Goal: Find specific page/section: Find specific page/section

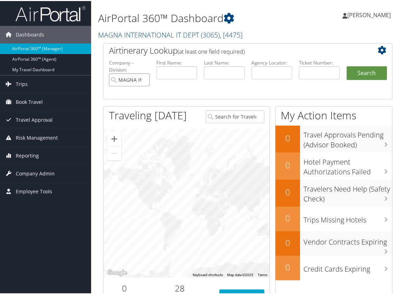
click at [143, 82] on input "MAGNA INTERNATIONAL IT DEPT" at bounding box center [129, 78] width 41 height 13
click at [142, 79] on input "search" at bounding box center [129, 78] width 41 height 13
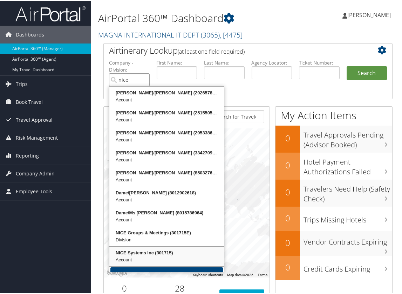
click at [167, 254] on div "NICE Systems Inc (301715)" at bounding box center [166, 251] width 113 height 7
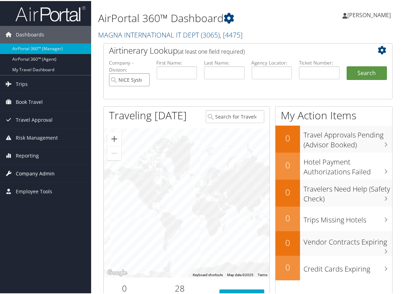
type input "NICE Systems Inc"
click at [20, 170] on span "Company Admin" at bounding box center [35, 173] width 39 height 18
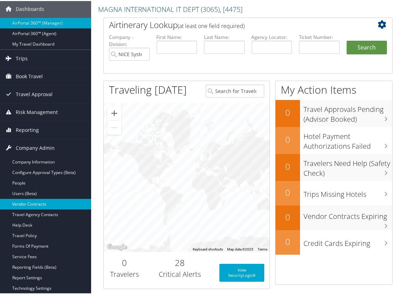
scroll to position [70, 0]
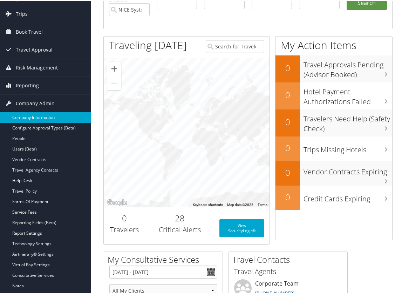
click at [26, 115] on link "Company Information" at bounding box center [45, 116] width 91 height 11
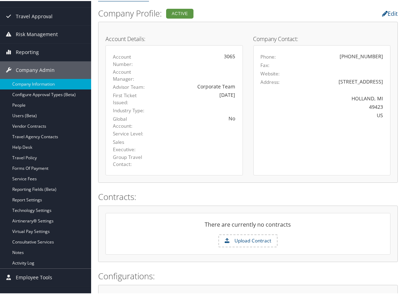
scroll to position [70, 0]
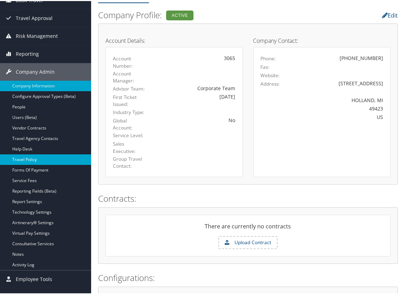
click at [33, 159] on link "Travel Policy" at bounding box center [45, 158] width 91 height 11
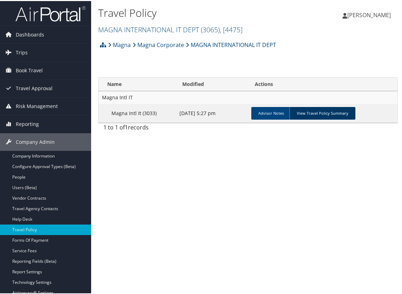
click at [331, 110] on link "View Travel Policy Summary" at bounding box center [323, 112] width 66 height 13
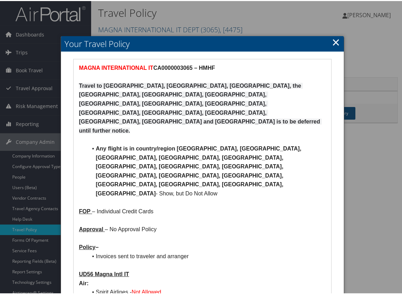
click at [332, 42] on link "×" at bounding box center [336, 41] width 8 height 14
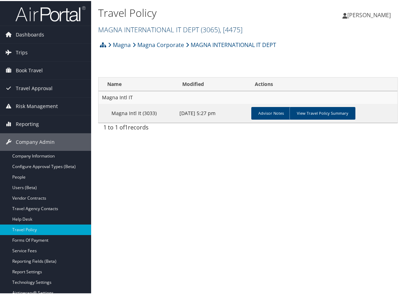
click at [231, 25] on span ", [ 4475 ]" at bounding box center [231, 28] width 23 height 9
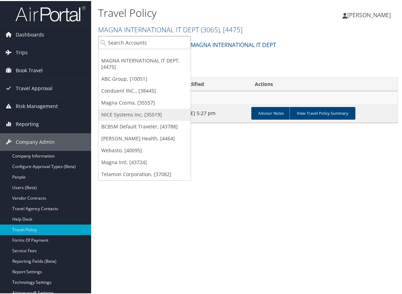
click at [142, 113] on link "NICE Systems Inc, [35519]" at bounding box center [145, 114] width 92 height 12
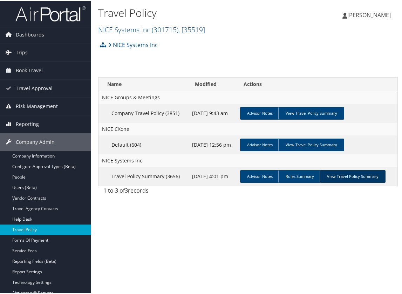
click at [354, 170] on link "View Travel Policy Summary" at bounding box center [353, 175] width 66 height 13
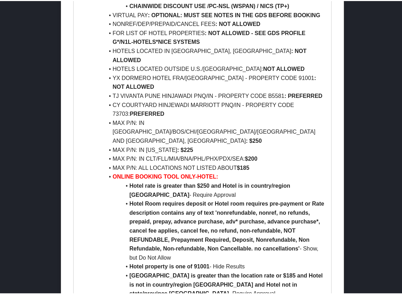
scroll to position [1331, 0]
